Goal: Navigation & Orientation: Find specific page/section

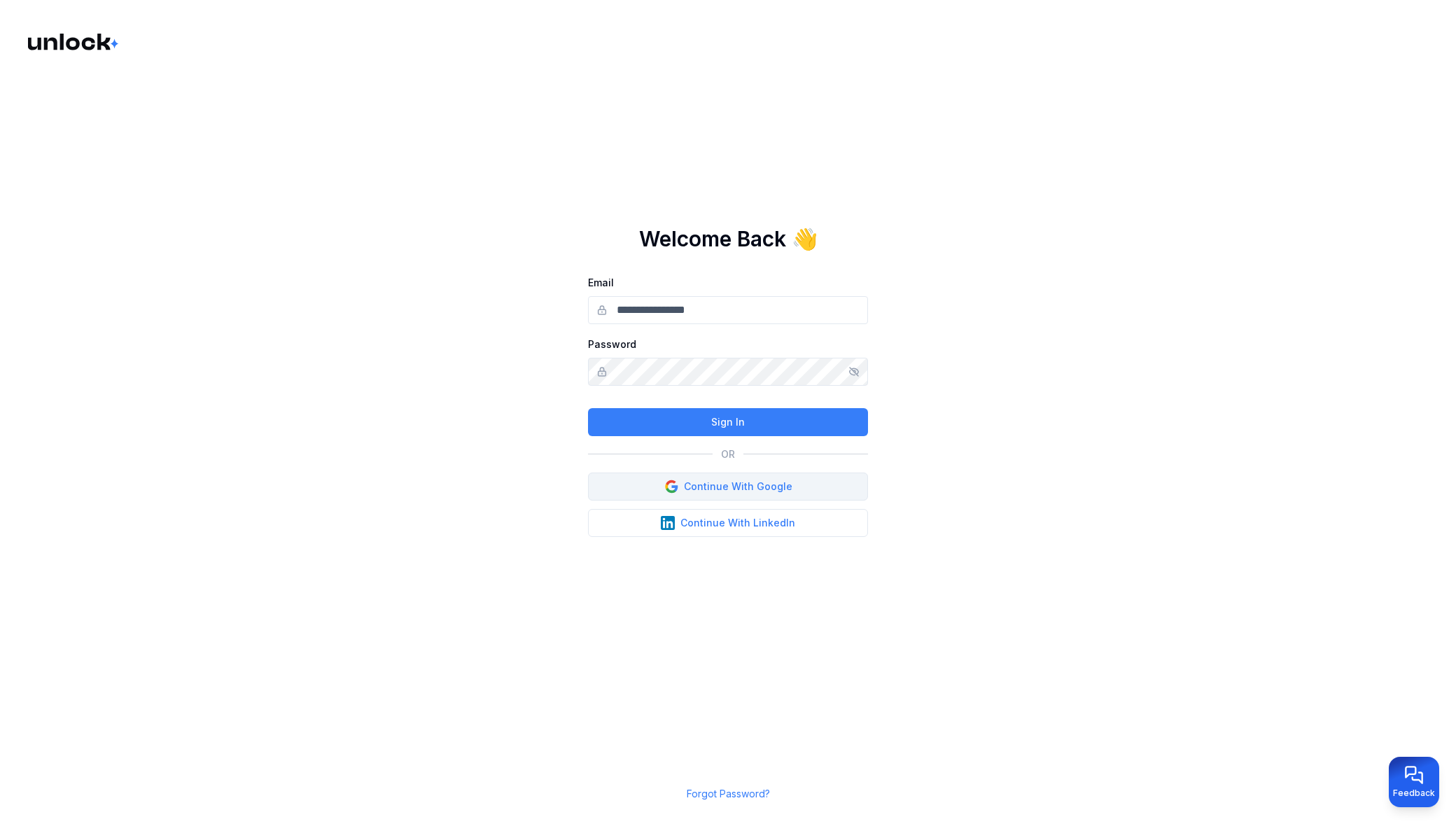
type input "**********"
click at [701, 482] on button "Continue With Google" at bounding box center [728, 487] width 280 height 28
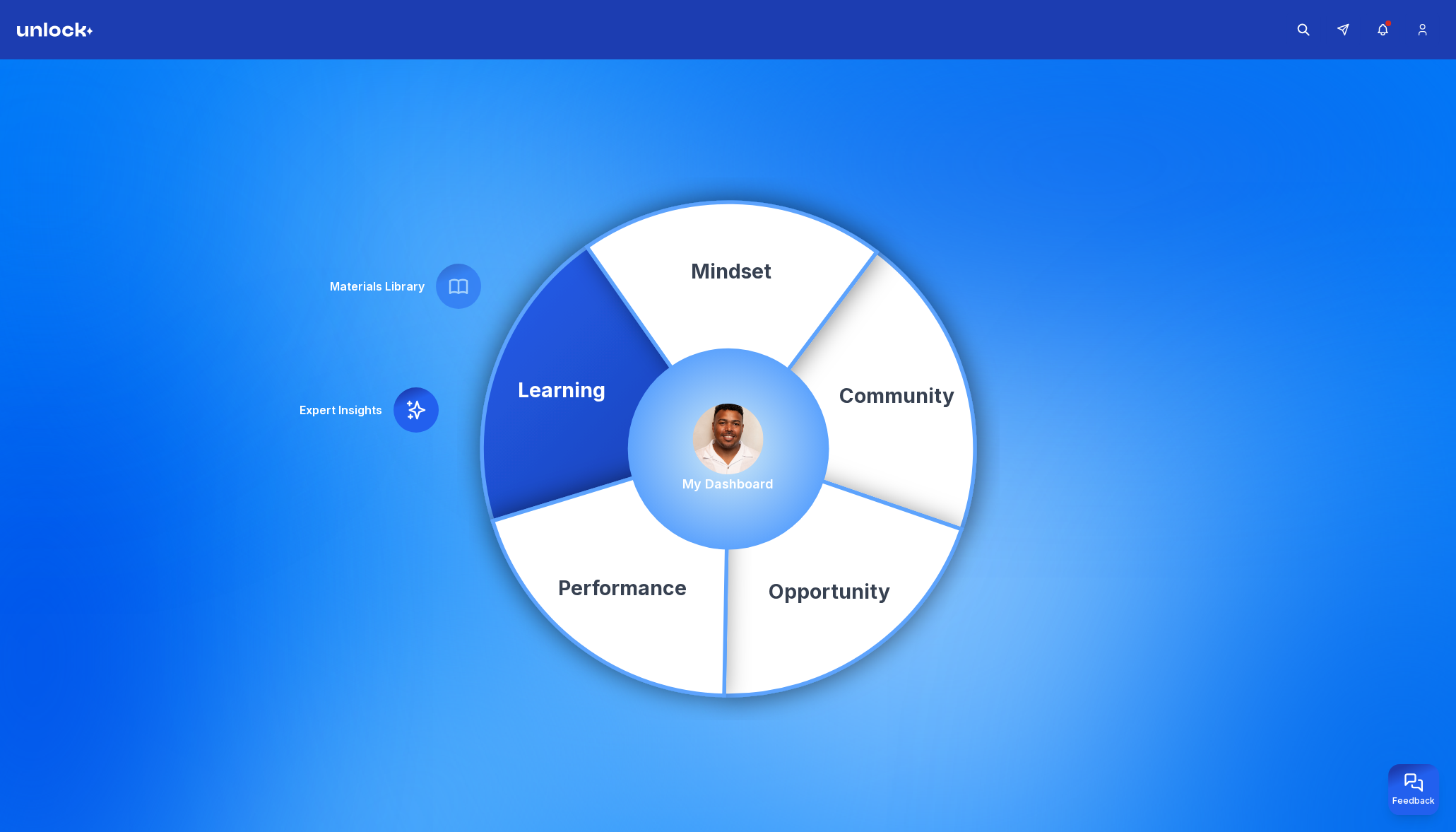
click at [715, 452] on img at bounding box center [728, 439] width 70 height 70
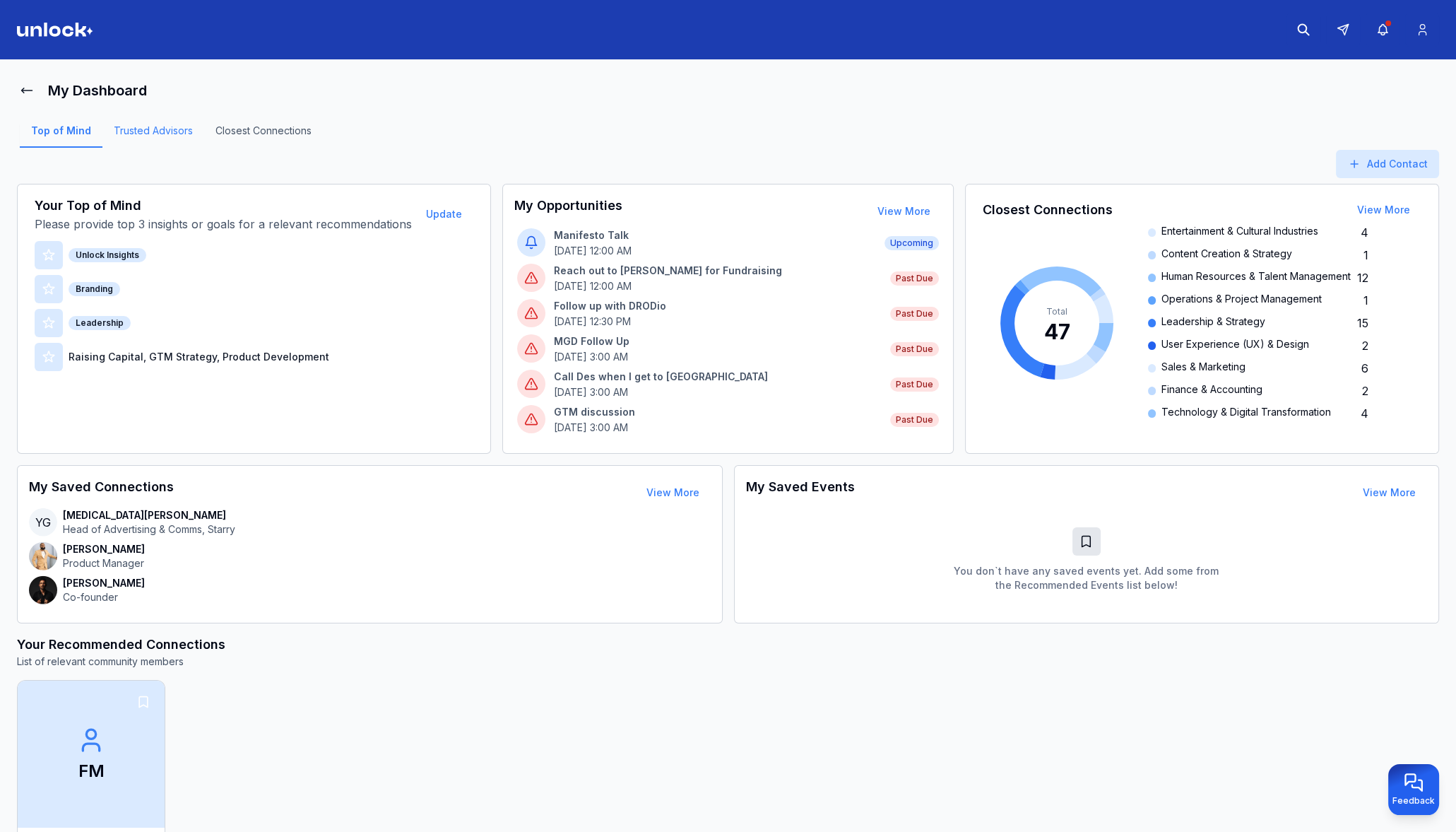
click at [145, 135] on link "Trusted Advisors" at bounding box center [153, 136] width 102 height 24
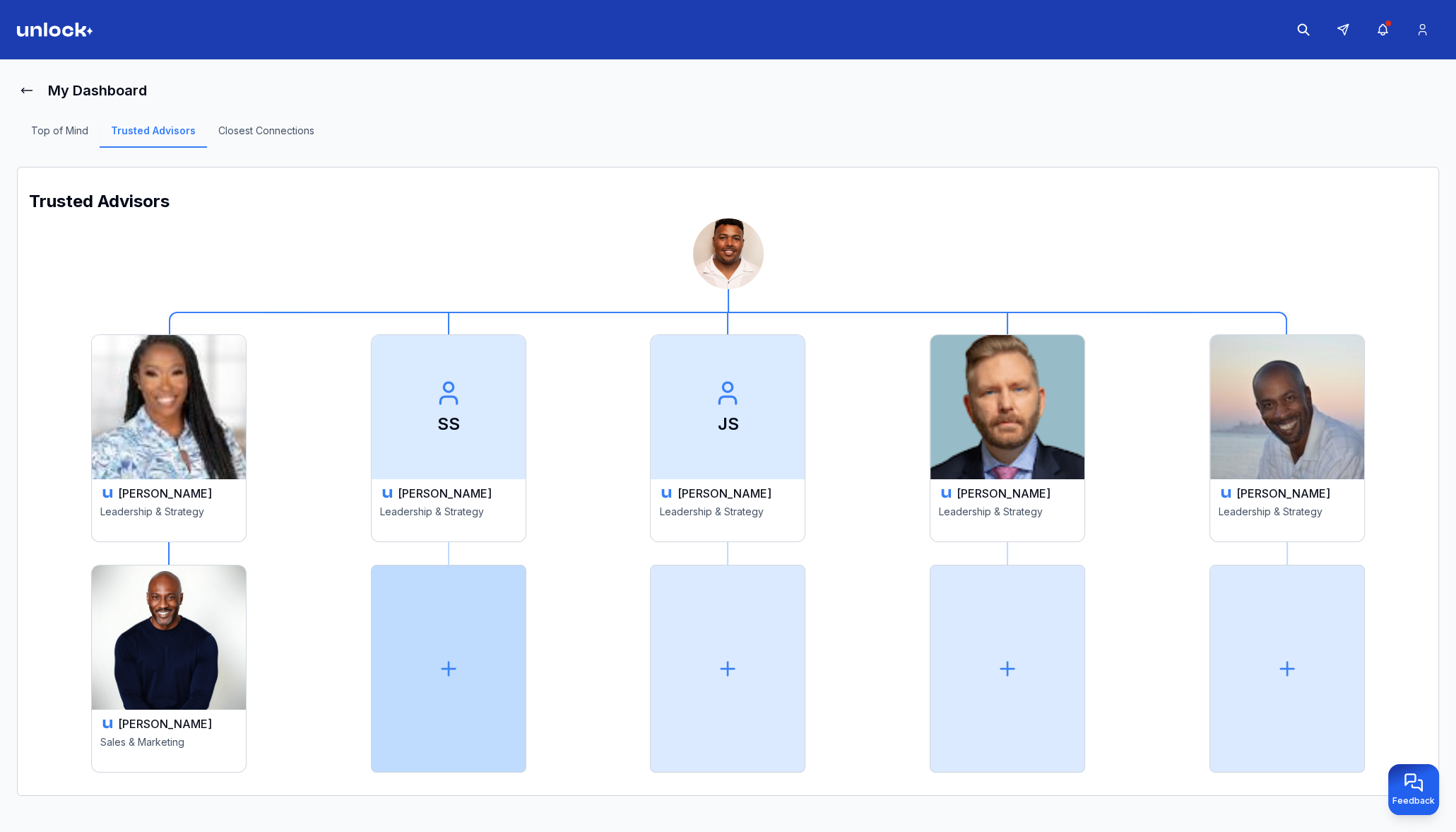
click at [470, 650] on div at bounding box center [449, 669] width 156 height 208
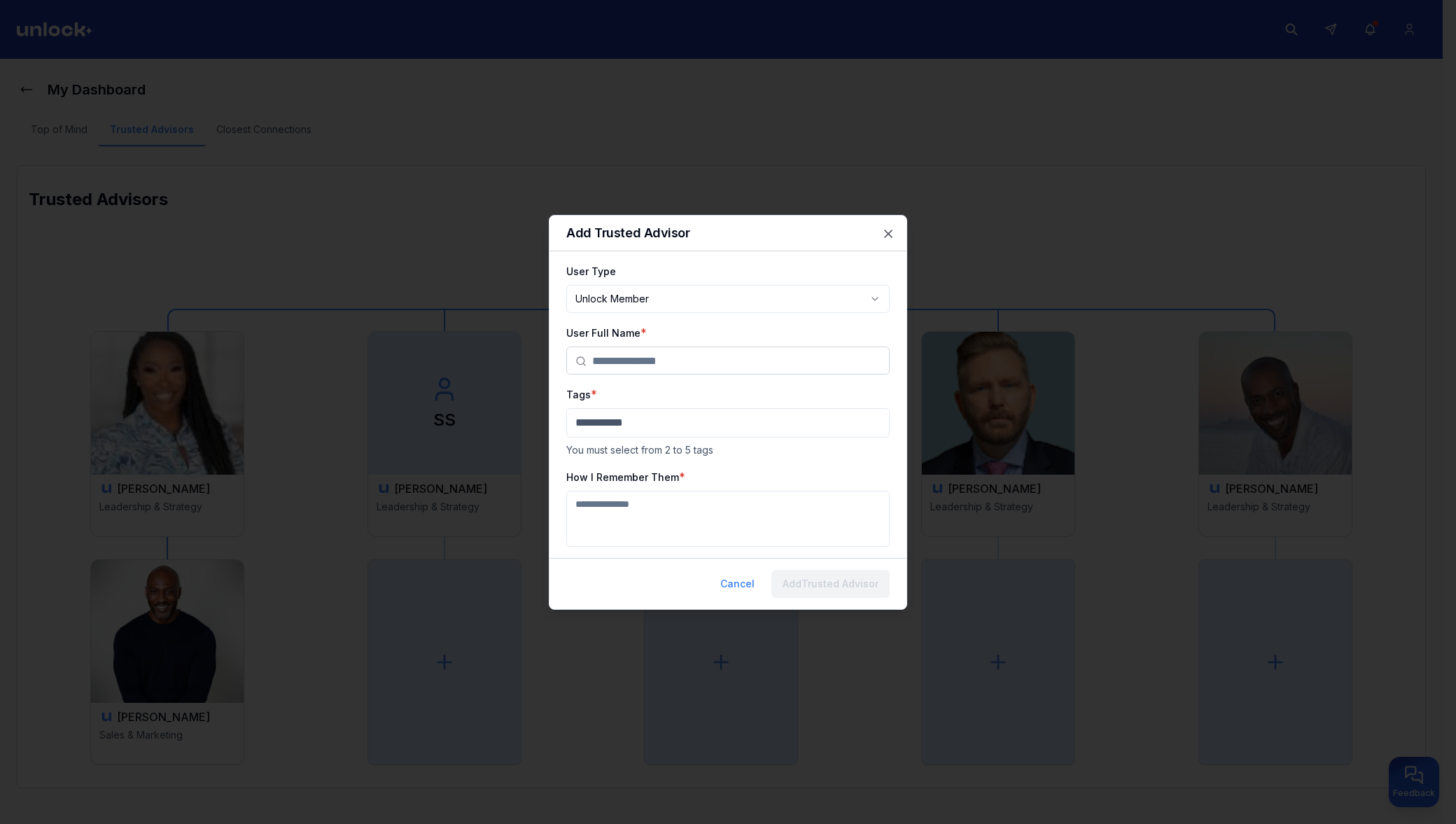
click at [665, 309] on body "**********" at bounding box center [721, 412] width 1443 height 824
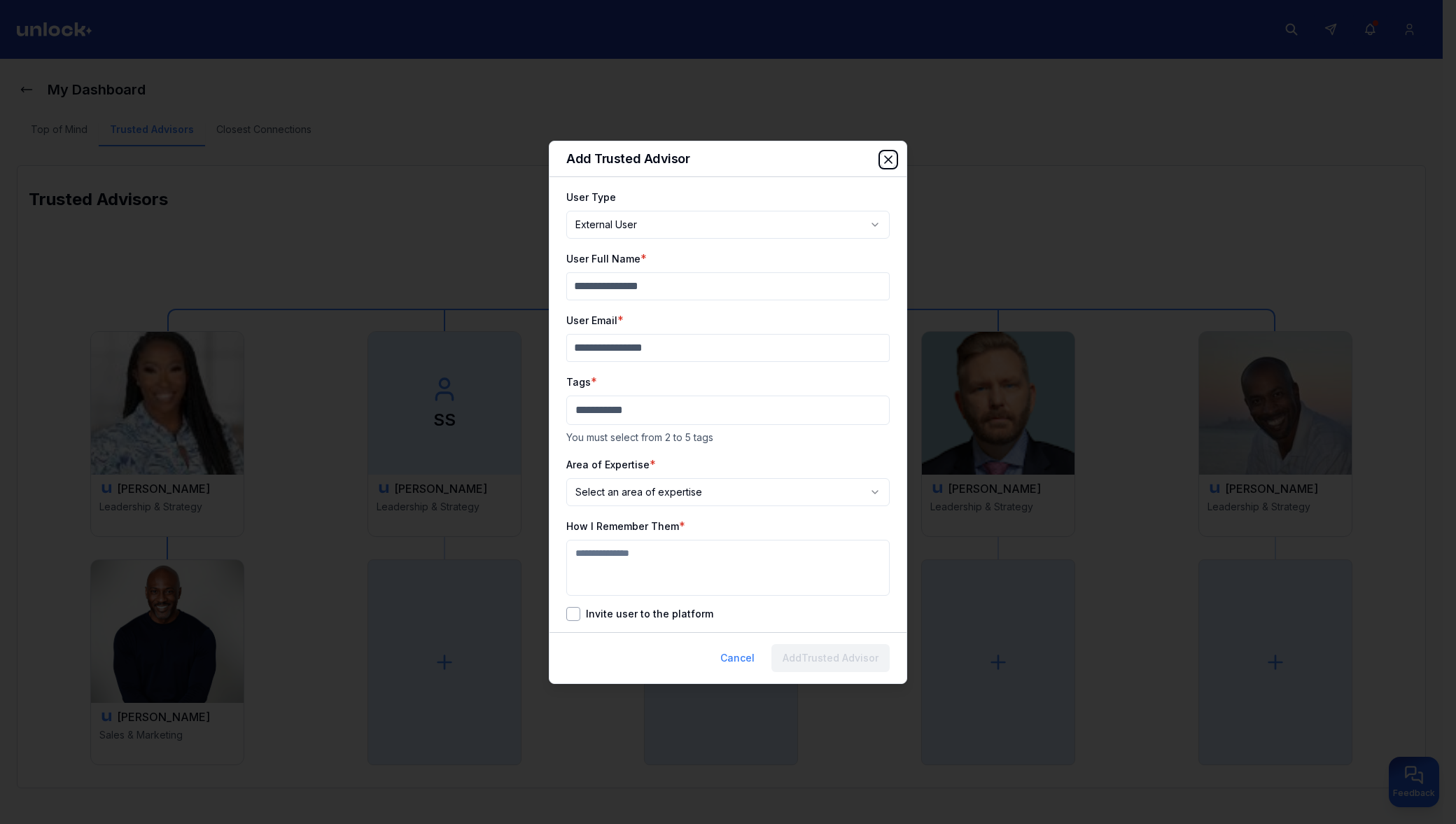
click at [887, 164] on icon "button" at bounding box center [888, 159] width 14 height 14
select select "********"
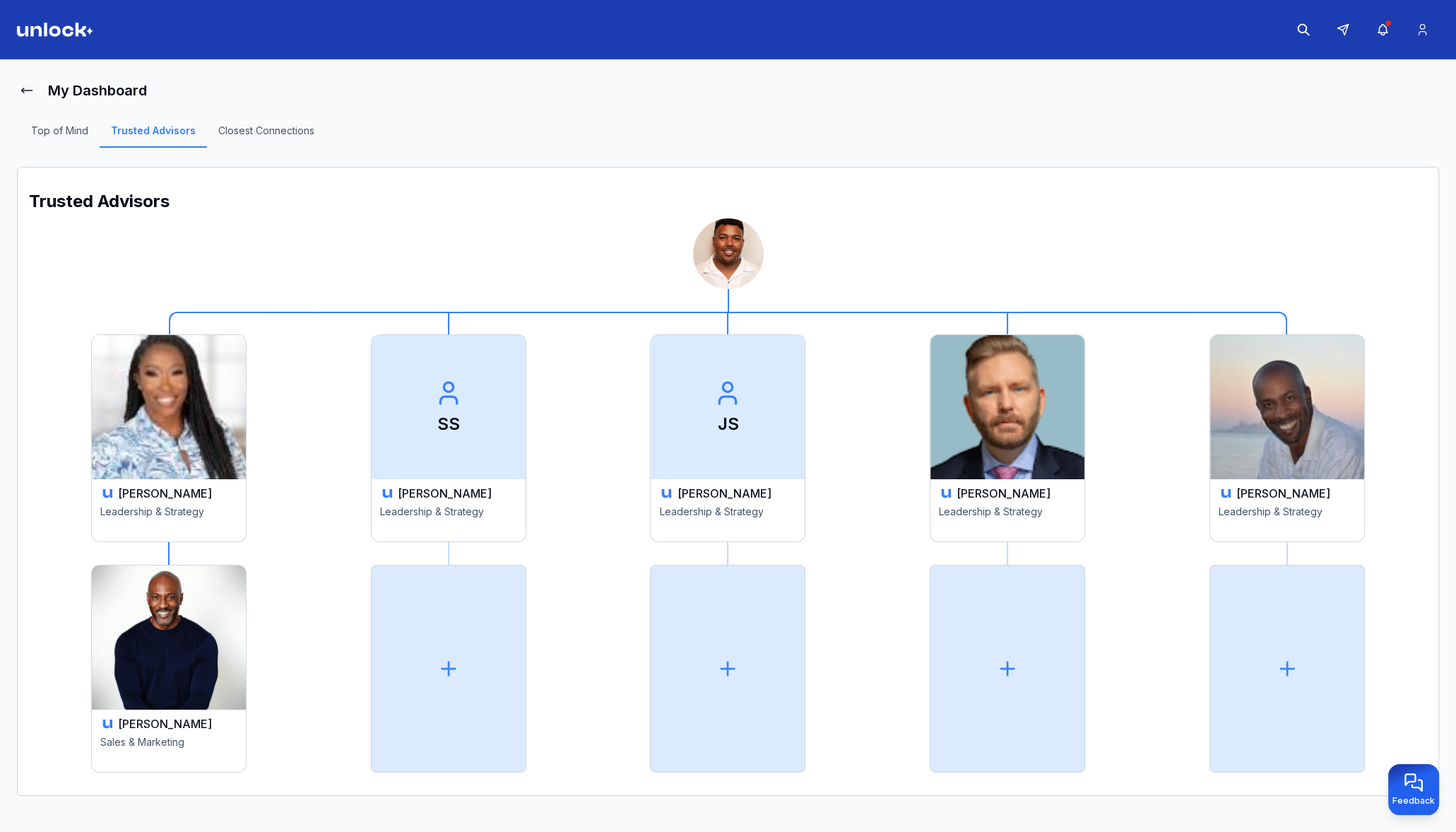
click at [136, 441] on img at bounding box center [169, 407] width 154 height 144
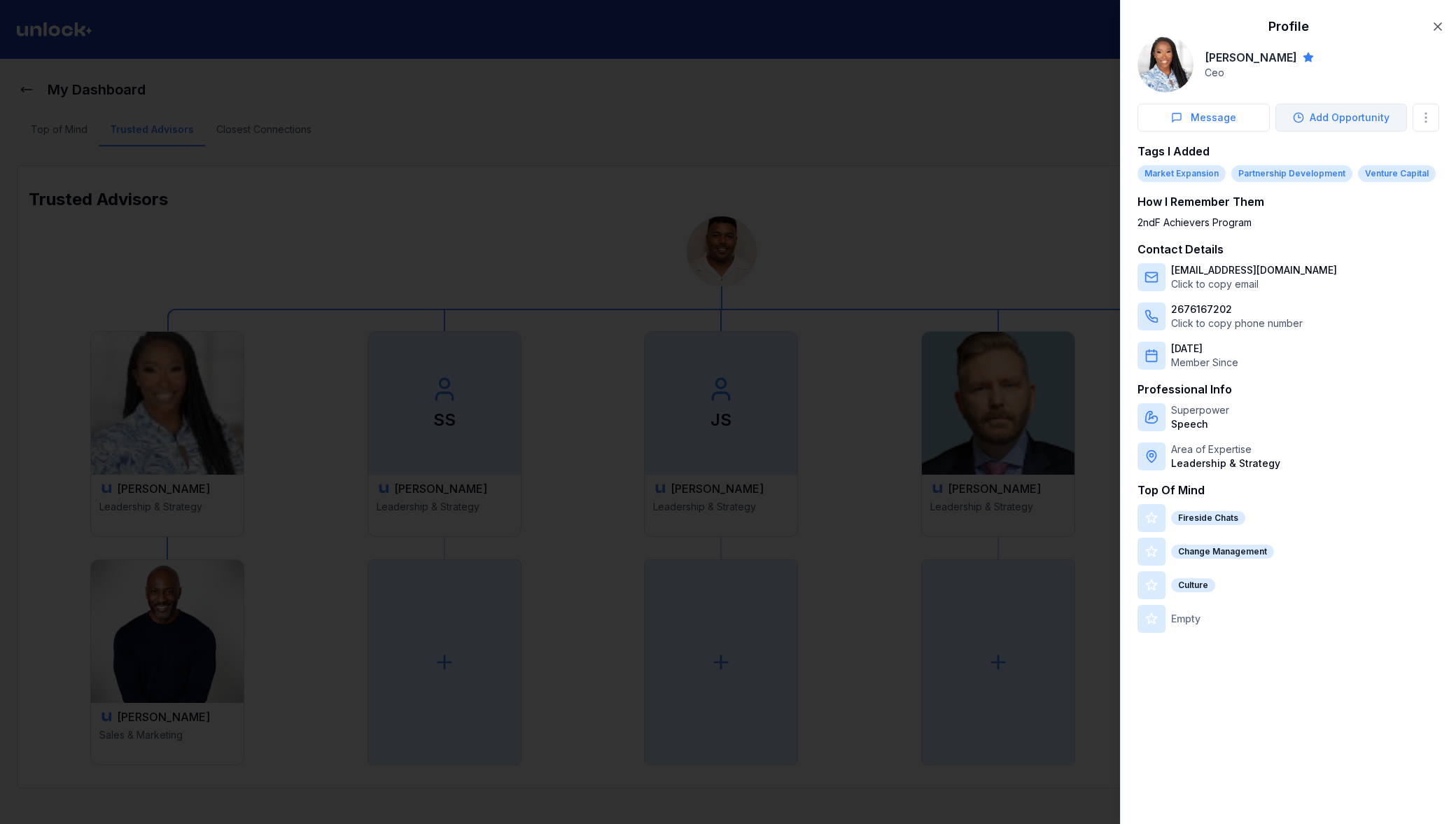
click at [1313, 126] on button "Add Opportunity" at bounding box center [1342, 118] width 133 height 28
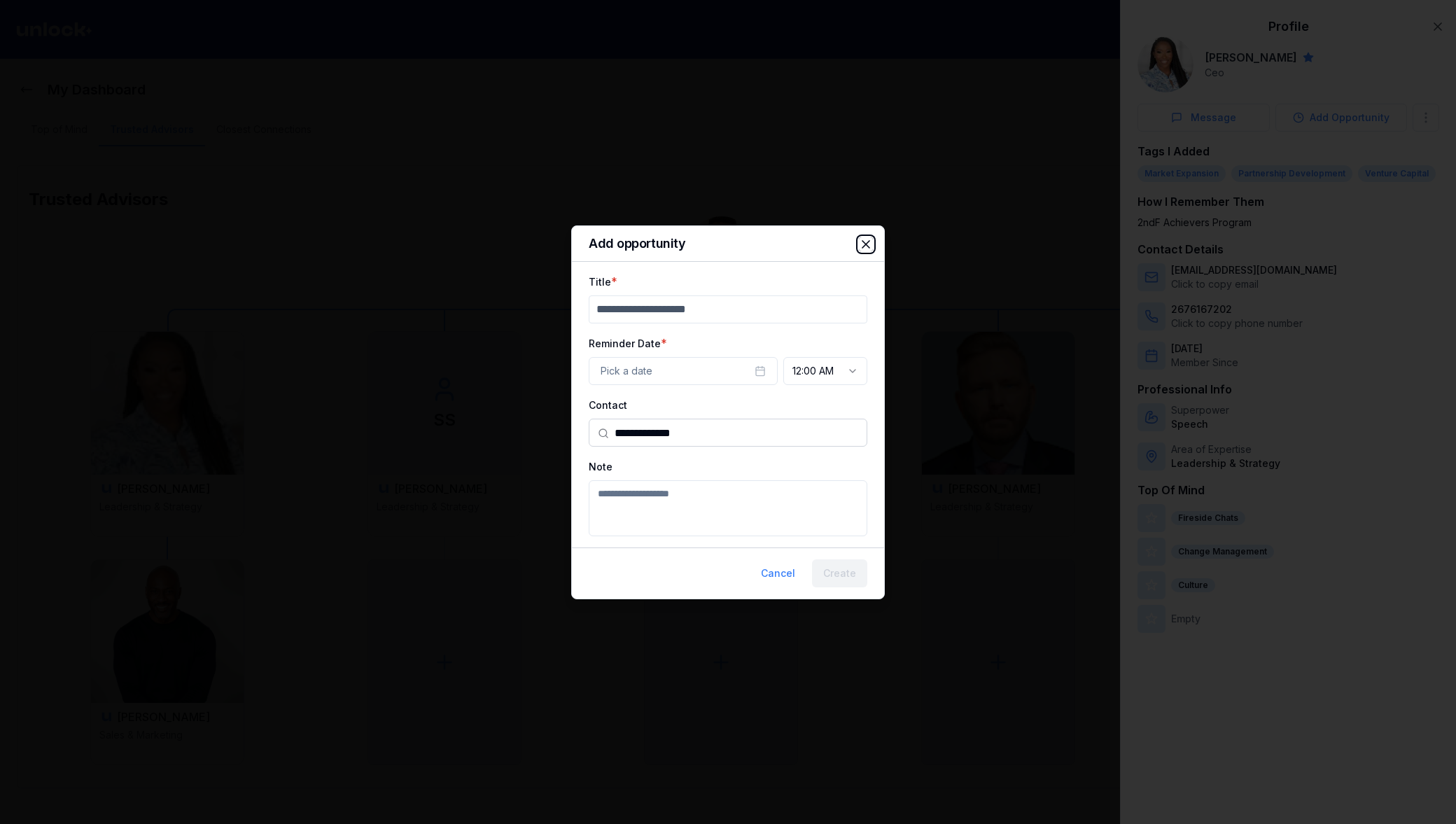
click at [866, 246] on icon "button" at bounding box center [866, 244] width 14 height 14
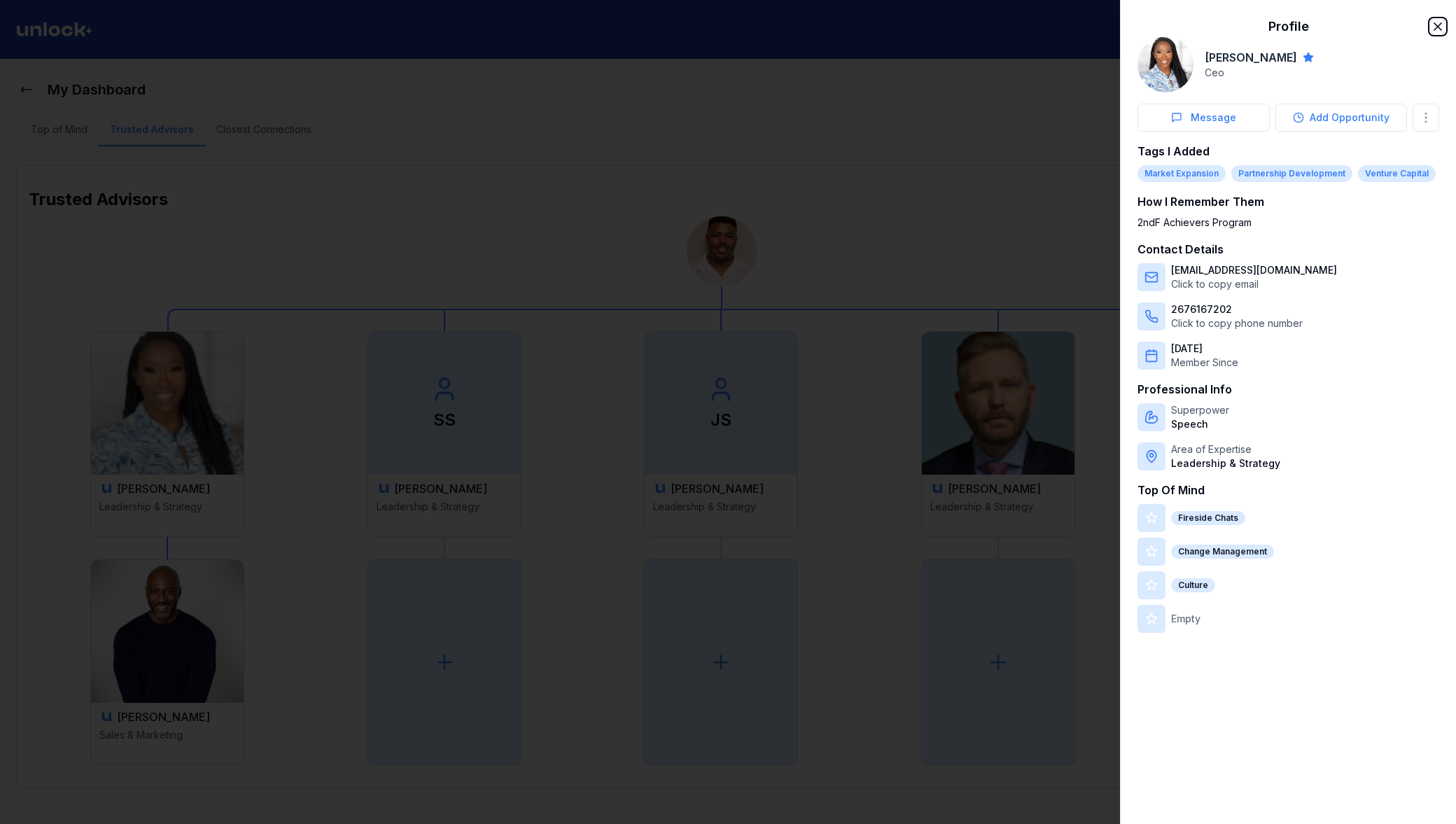
click at [1434, 27] on icon "button" at bounding box center [1438, 27] width 14 height 14
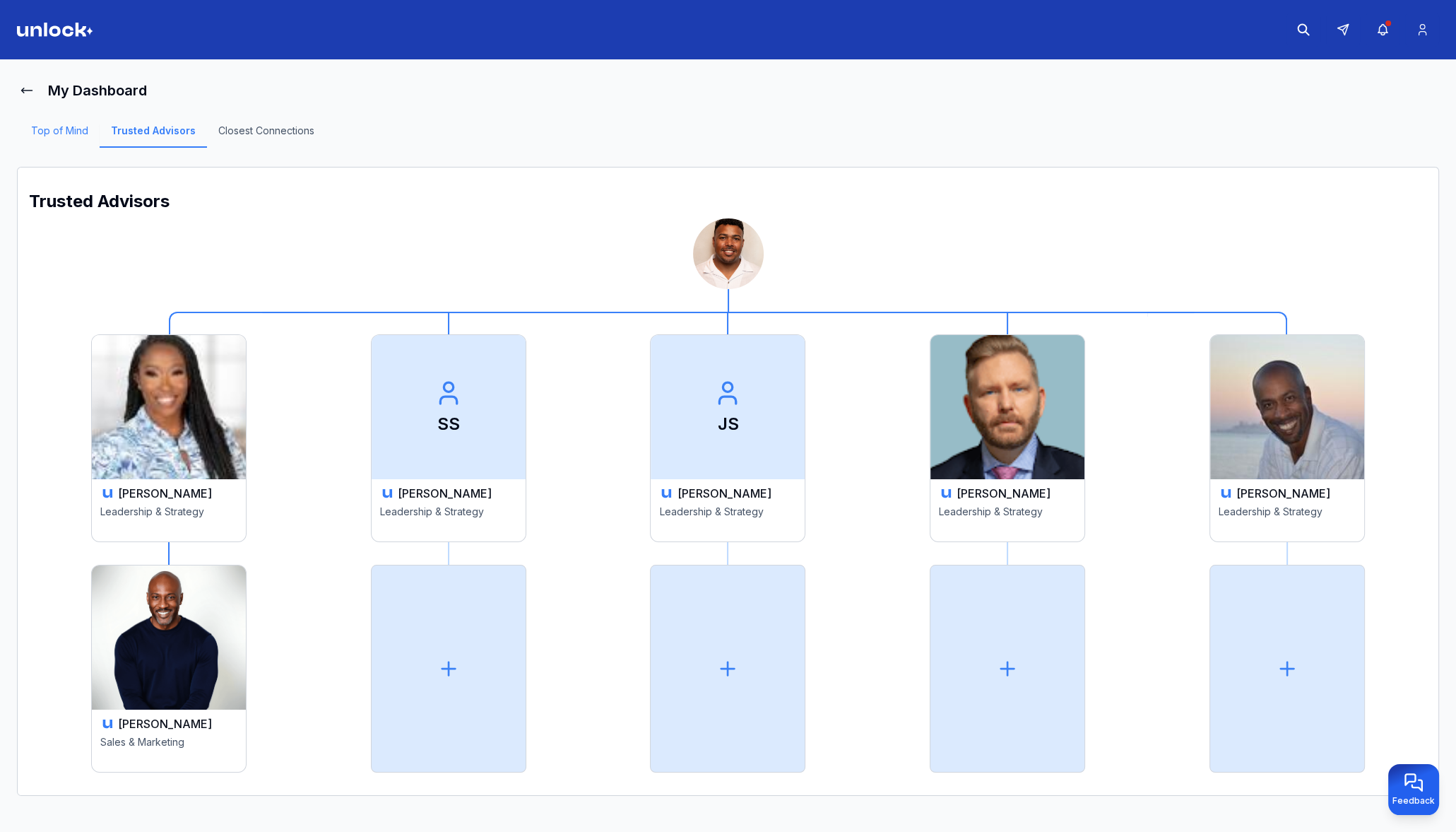
click at [64, 135] on link "Top of Mind" at bounding box center [59, 136] width 79 height 24
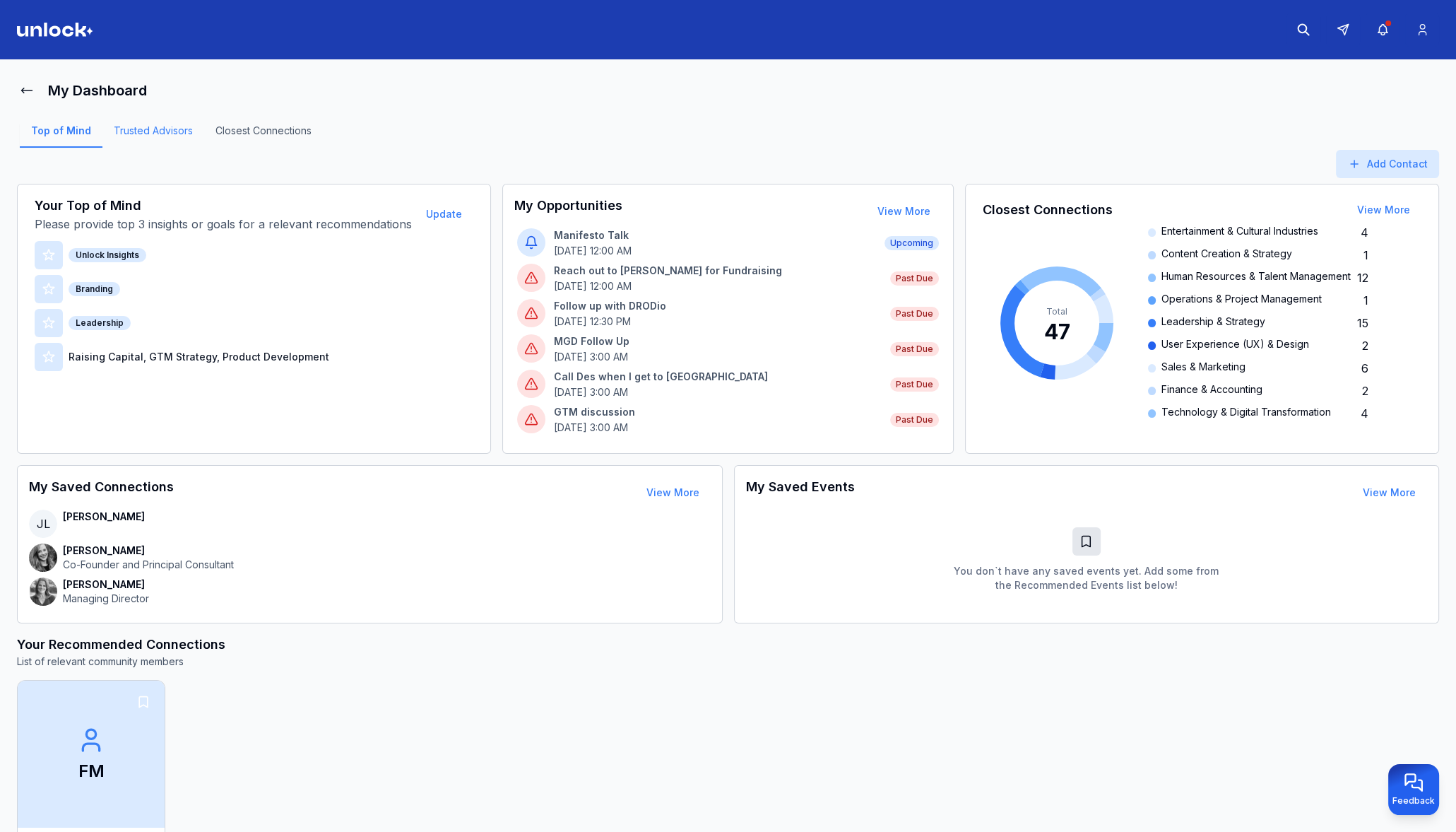
click at [156, 135] on link "Trusted Advisors" at bounding box center [153, 136] width 102 height 24
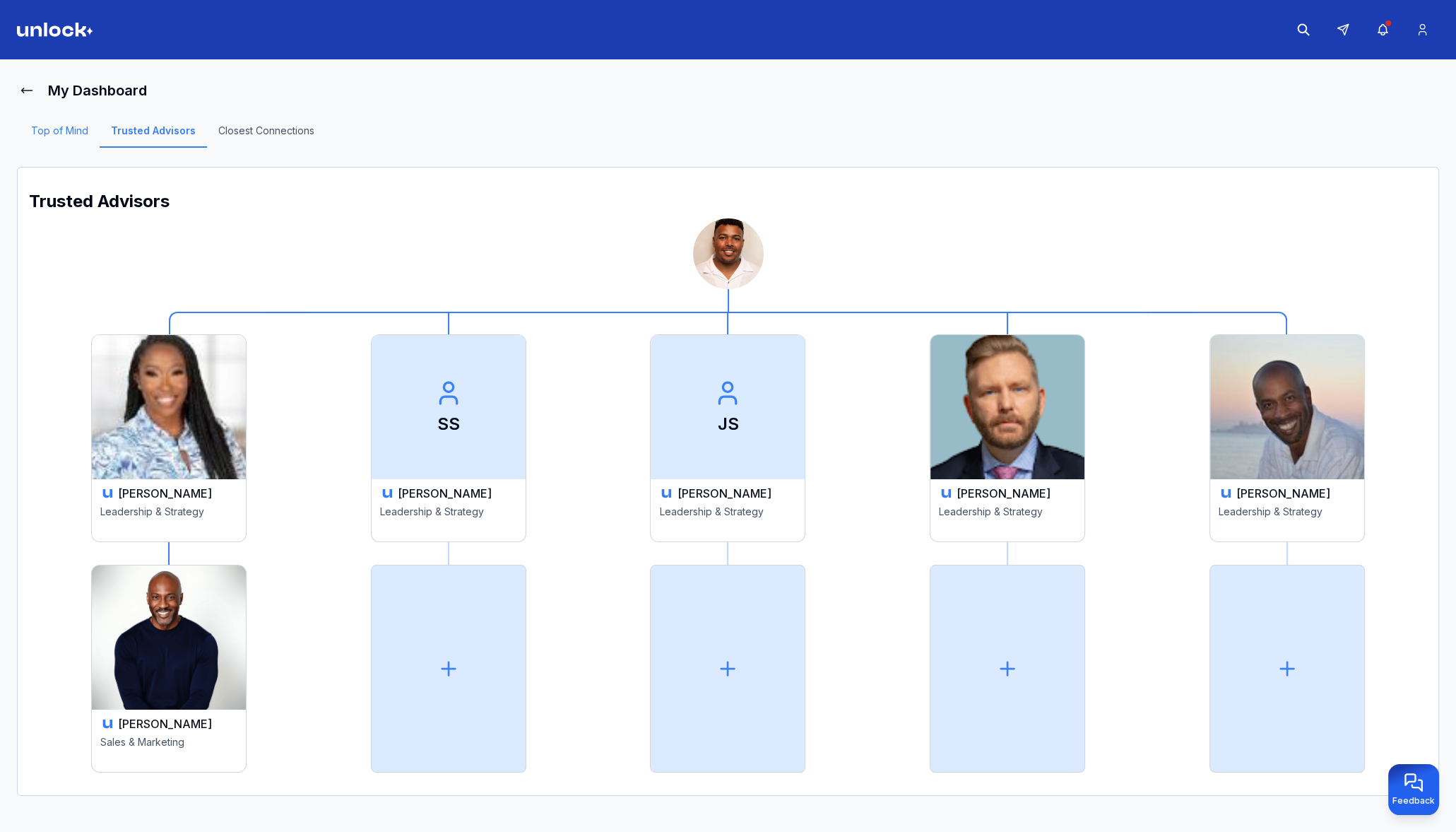
click at [39, 131] on link "Top of Mind" at bounding box center [59, 136] width 79 height 24
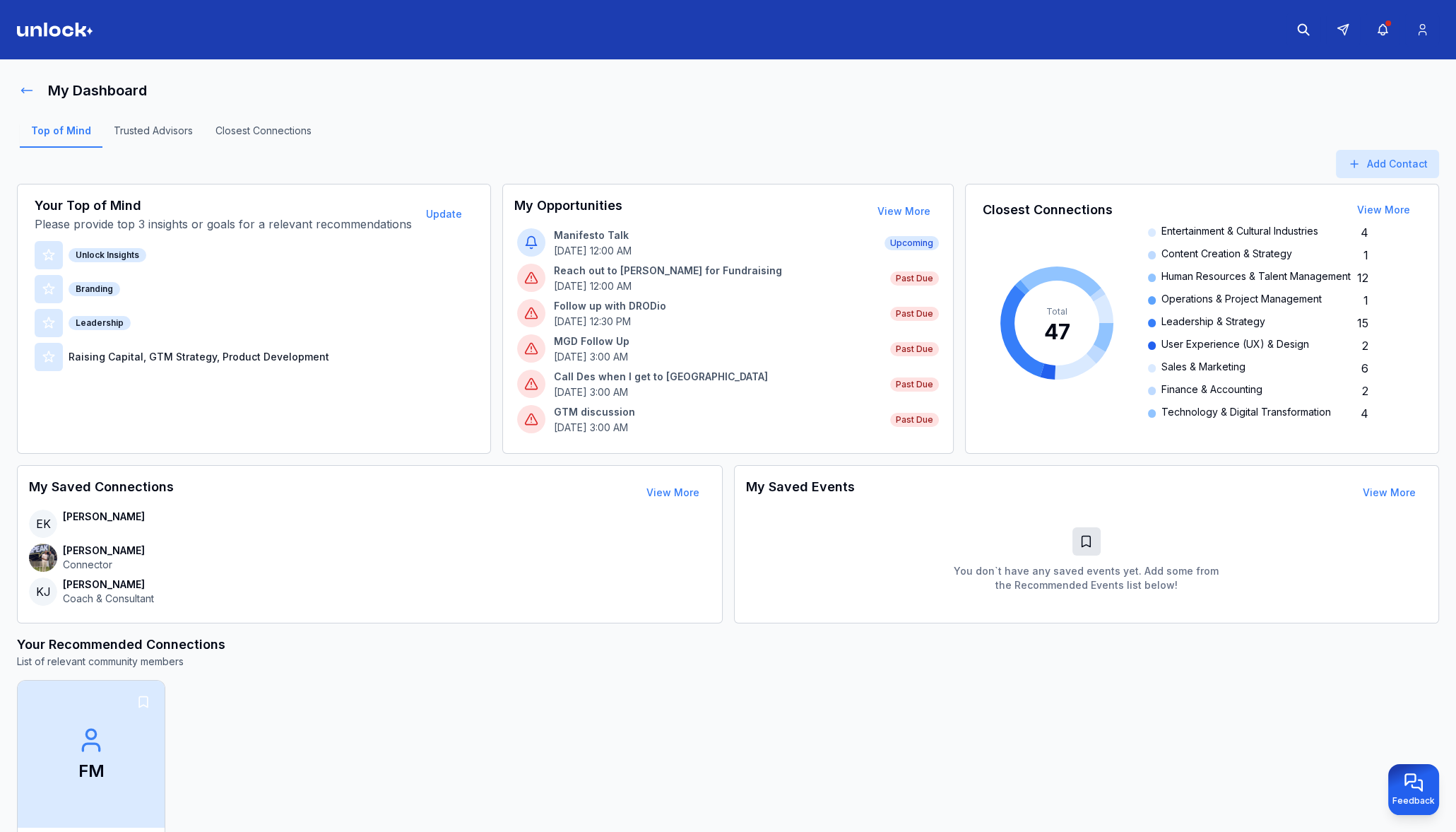
click at [36, 93] on button at bounding box center [27, 90] width 20 height 28
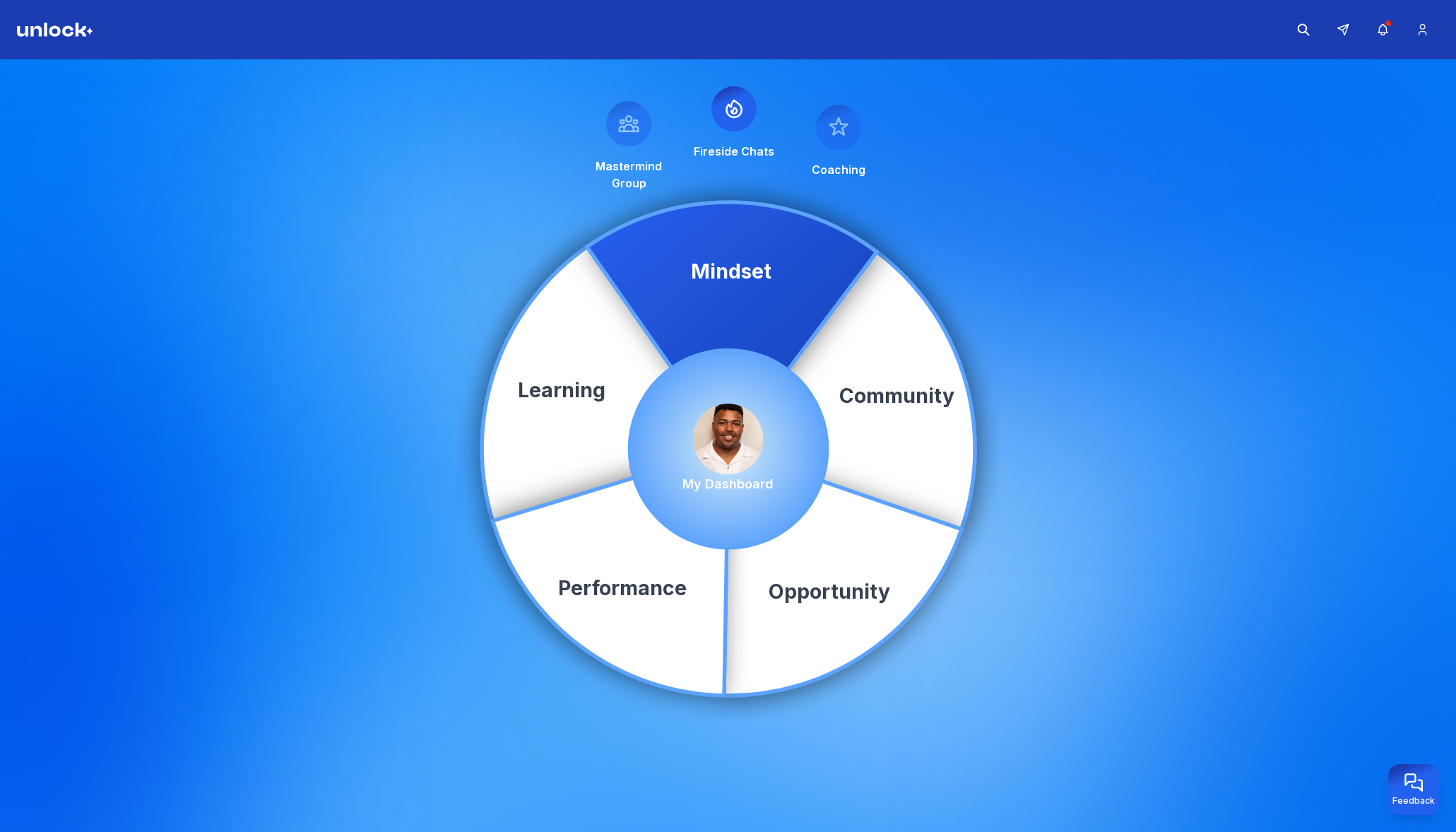
click at [734, 115] on icon at bounding box center [734, 109] width 23 height 23
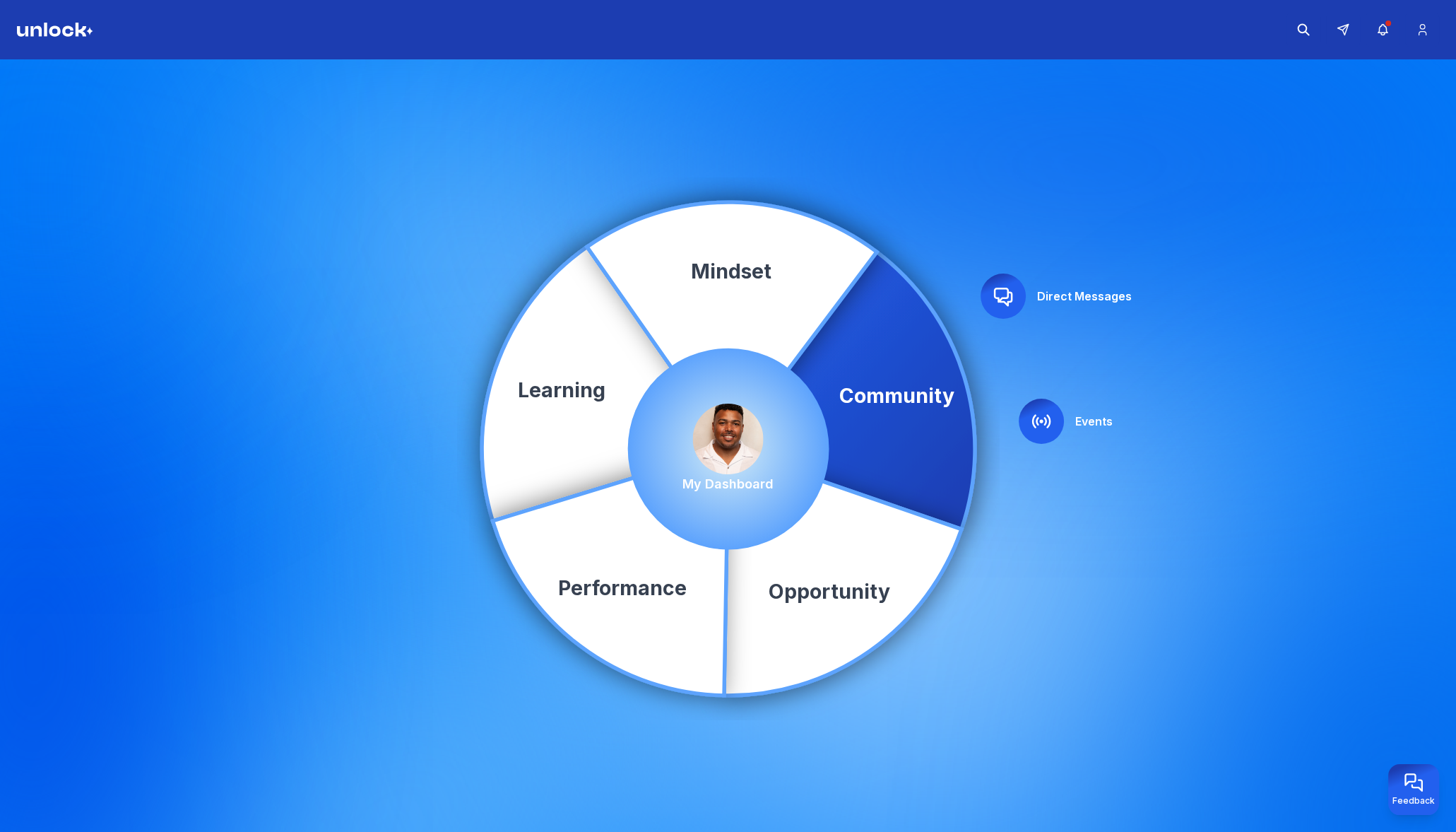
click at [1006, 293] on icon at bounding box center [1002, 295] width 23 height 23
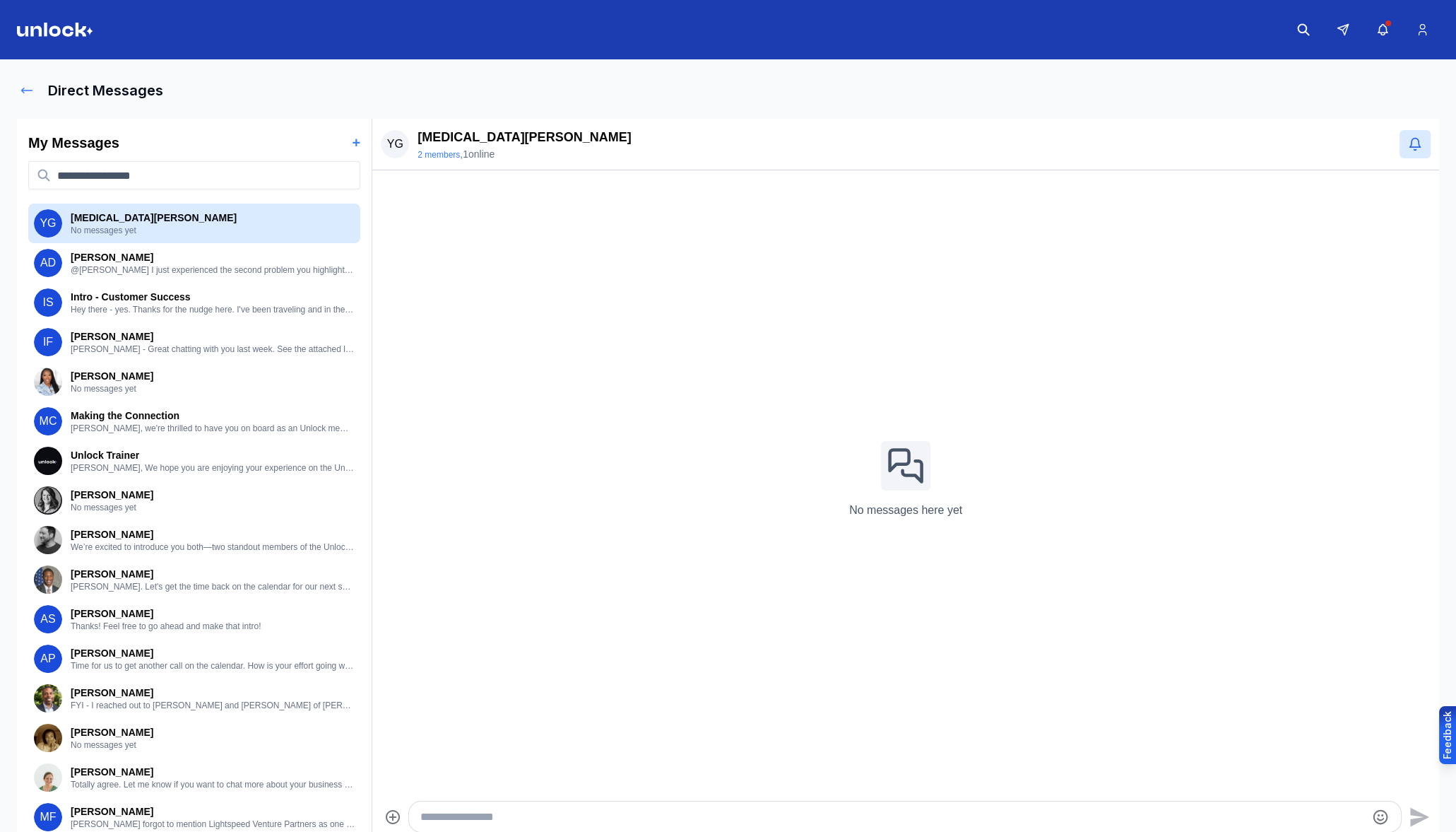
click at [25, 89] on icon at bounding box center [27, 90] width 14 height 14
